Goal: Find specific page/section: Find specific page/section

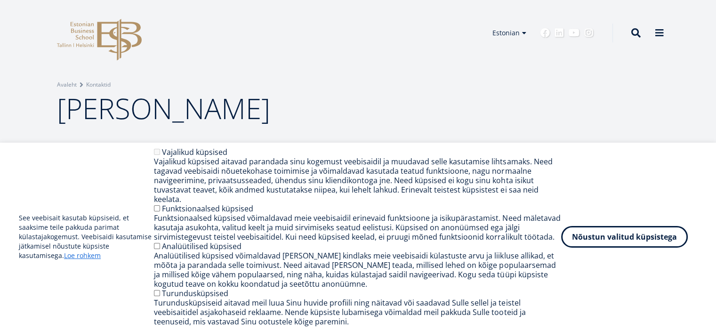
click at [614, 245] on button "Nõustun valitud küpsistega" at bounding box center [624, 237] width 127 height 22
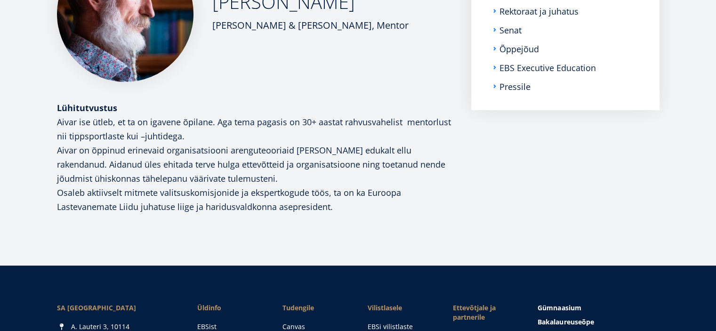
scroll to position [8, 0]
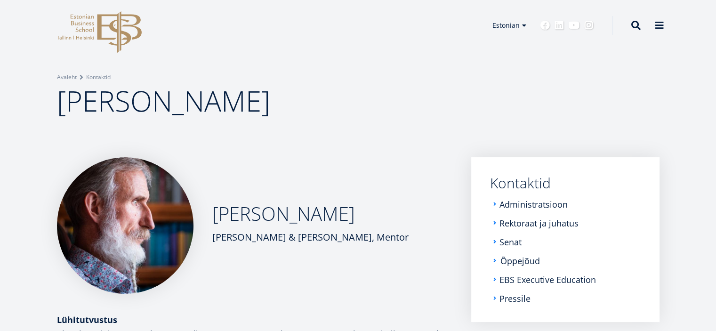
click at [509, 260] on link "Õppejõud" at bounding box center [521, 260] width 40 height 9
click at [518, 219] on link "Rektoraat ja juhatus" at bounding box center [540, 222] width 79 height 9
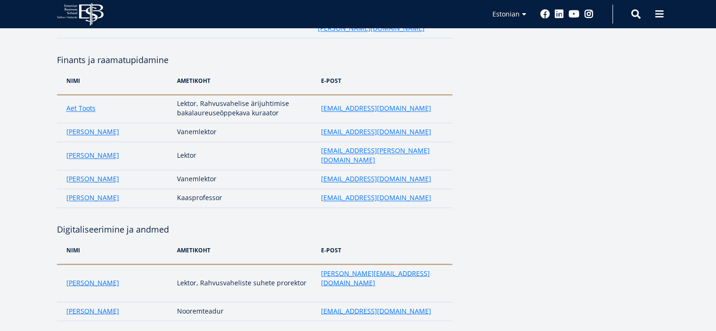
scroll to position [1548, 0]
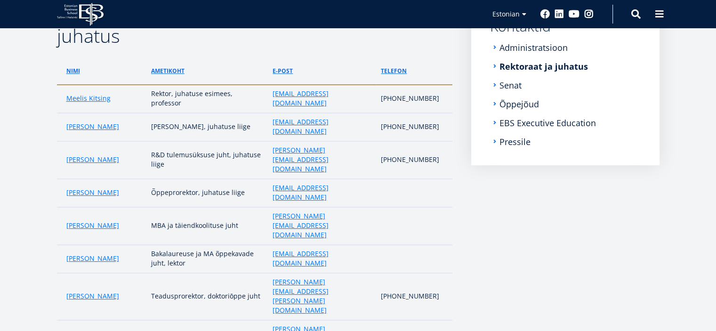
scroll to position [170, 0]
click at [515, 47] on link "Administratsioon" at bounding box center [535, 46] width 68 height 9
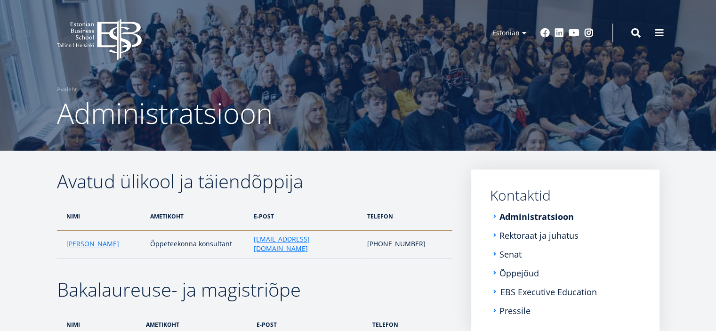
click at [524, 291] on link "EBS Executive Education" at bounding box center [549, 291] width 97 height 9
